Goal: Information Seeking & Learning: Find specific fact

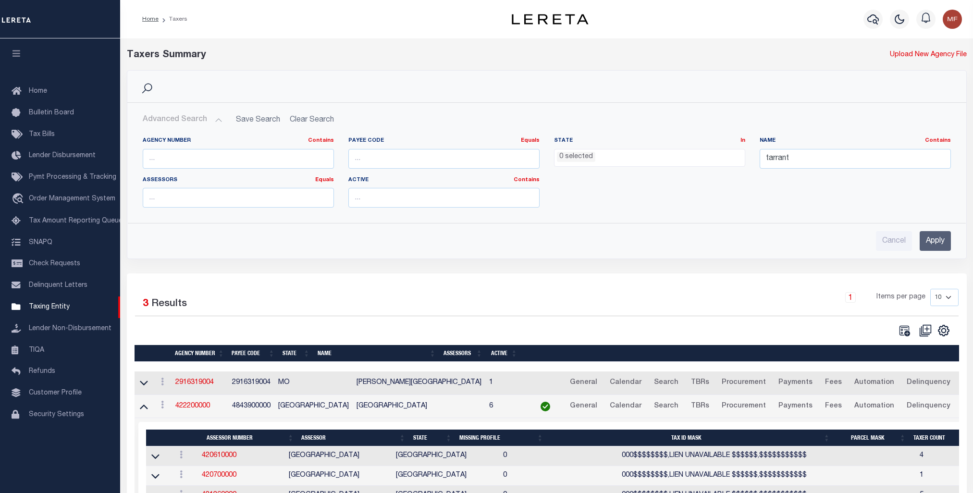
select select
drag, startPoint x: 816, startPoint y: 155, endPoint x: 730, endPoint y: 149, distance: 86.2
click at [730, 149] on div "Agency Number Contains Contains Is Payee Code Equals Equals Is Not Equal To Is …" at bounding box center [546, 176] width 822 height 78
type input "goose creek"
click at [944, 240] on input "Apply" at bounding box center [934, 241] width 31 height 20
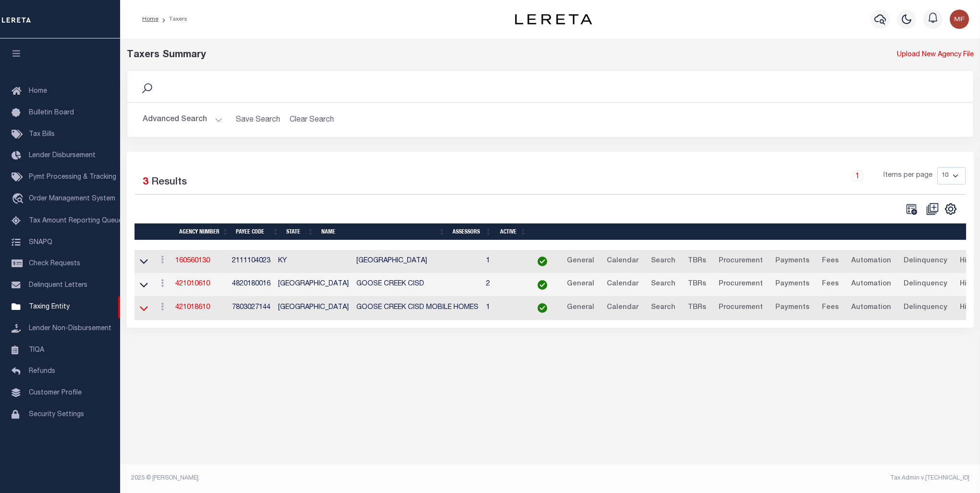
click at [145, 306] on icon at bounding box center [144, 308] width 8 height 10
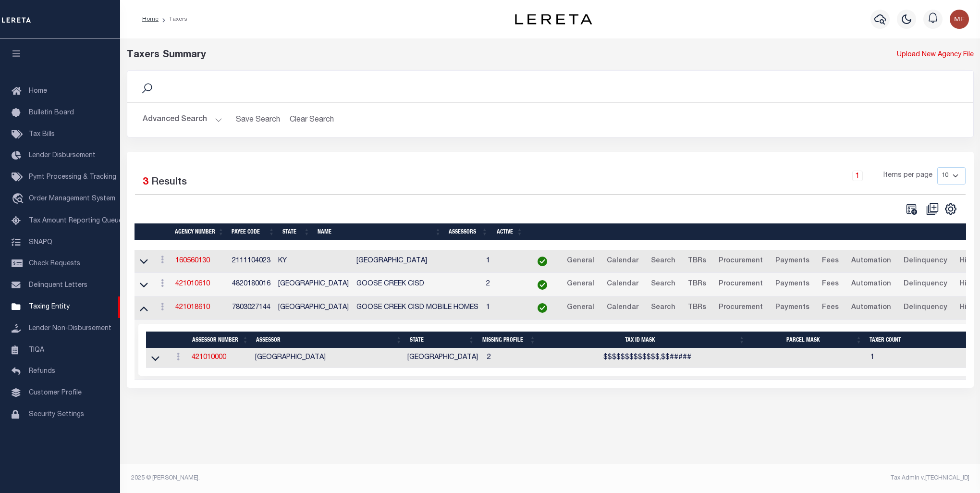
click at [150, 358] on link at bounding box center [155, 357] width 11 height 7
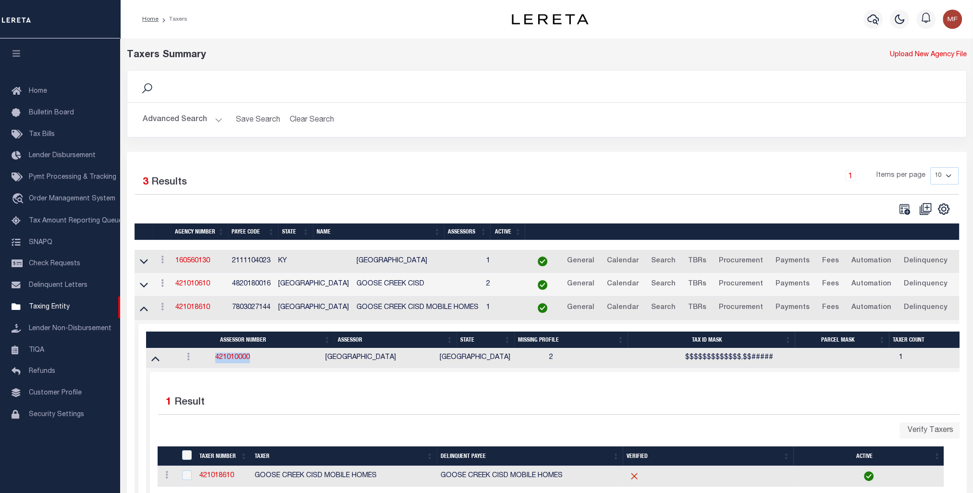
drag, startPoint x: 259, startPoint y: 358, endPoint x: 215, endPoint y: 360, distance: 44.2
click at [215, 360] on td "421010000" at bounding box center [266, 358] width 110 height 20
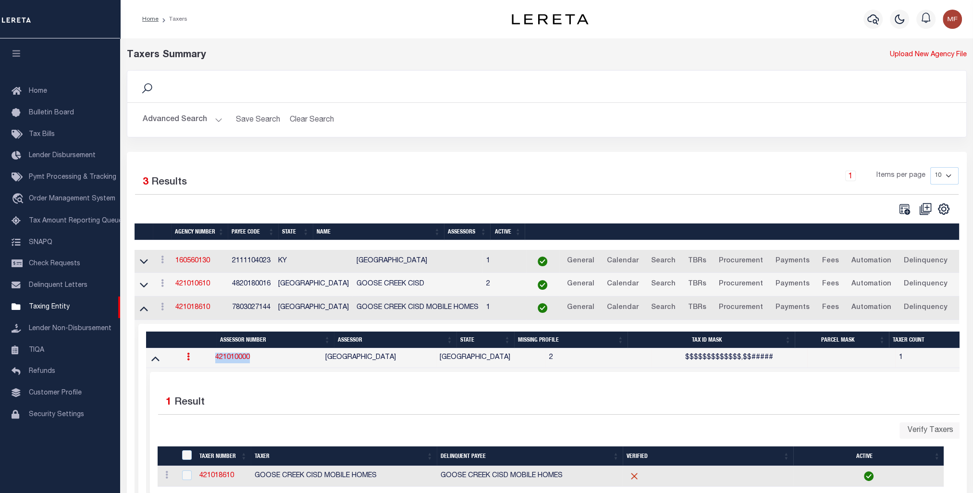
copy link "421010000"
click at [186, 122] on button "Advanced Search" at bounding box center [183, 119] width 80 height 19
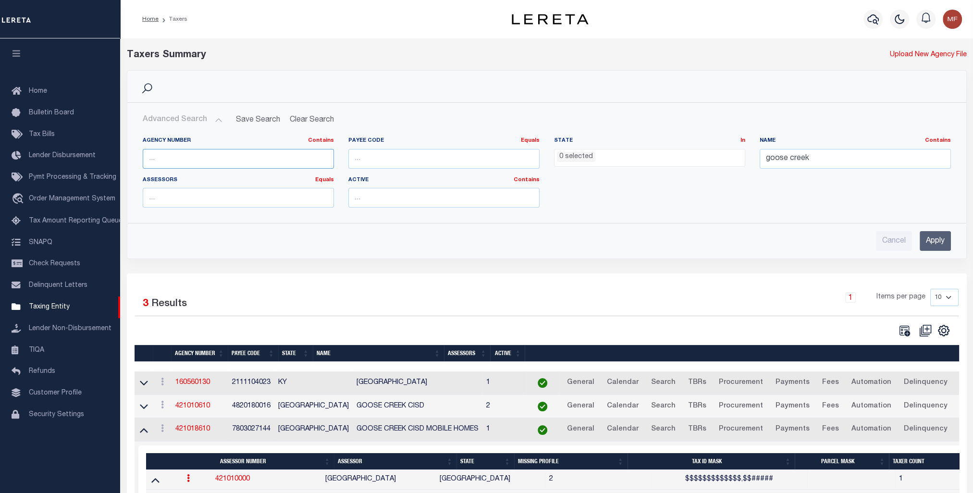
drag, startPoint x: 281, startPoint y: 155, endPoint x: 321, endPoint y: 155, distance: 39.4
click at [281, 155] on input "text" at bounding box center [238, 159] width 191 height 20
paste input "421010000"
type input "421010000"
drag, startPoint x: 822, startPoint y: 159, endPoint x: 754, endPoint y: 148, distance: 69.0
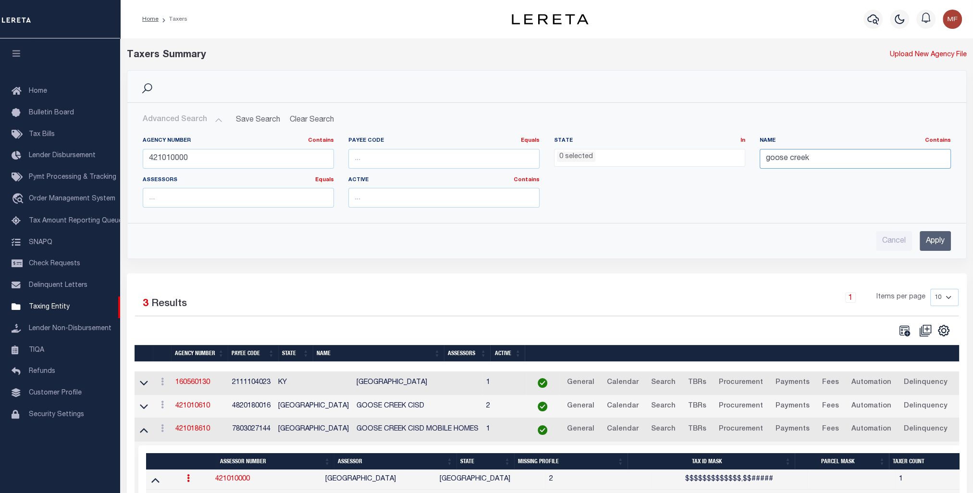
click at [754, 148] on div "Name Contains Contains Is goose creek" at bounding box center [855, 156] width 206 height 39
click at [941, 237] on input "Apply" at bounding box center [934, 241] width 31 height 20
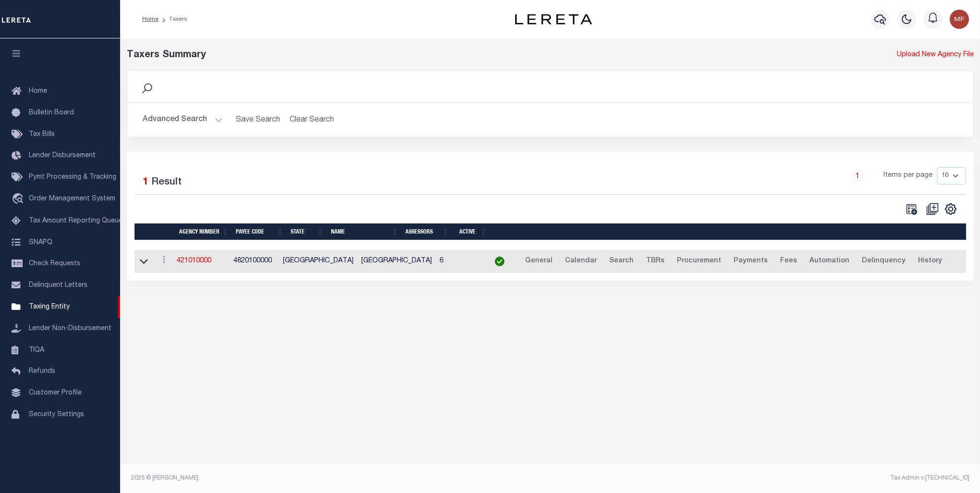
click at [148, 260] on link at bounding box center [143, 260] width 11 height 7
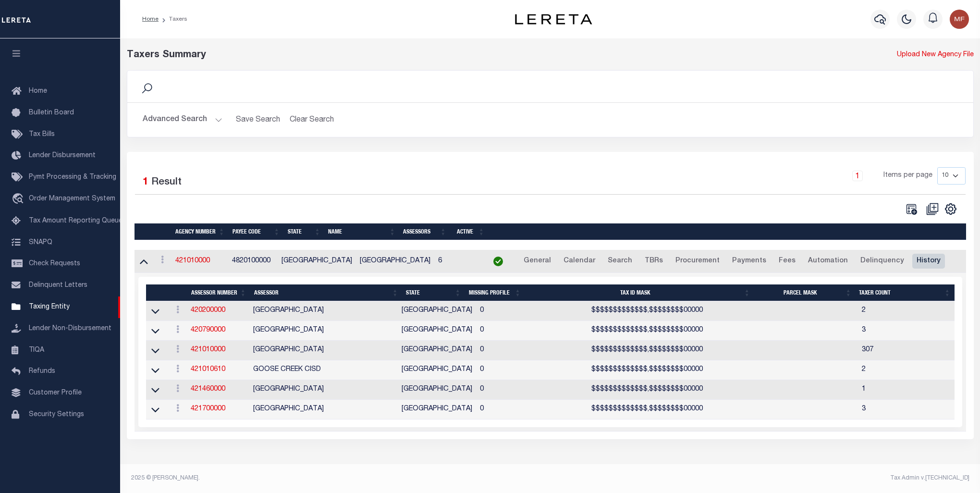
click at [912, 263] on link "History" at bounding box center [928, 261] width 33 height 15
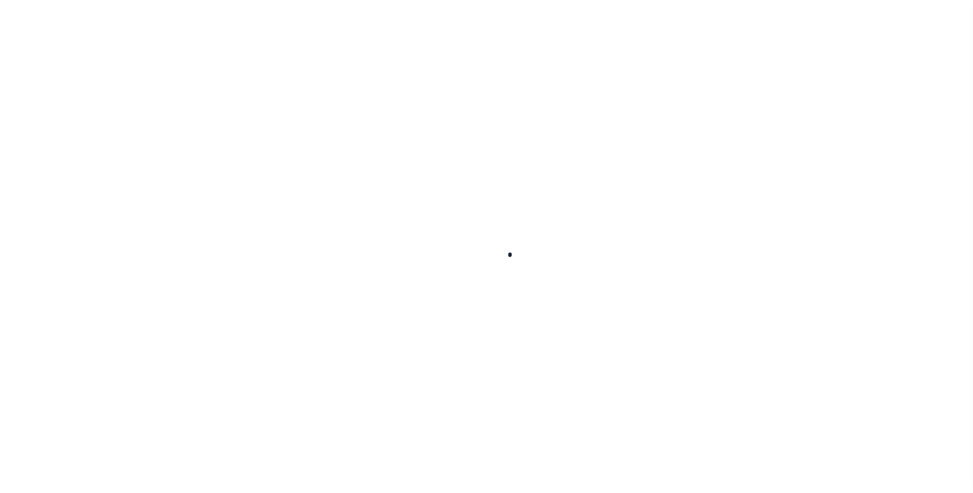
select select
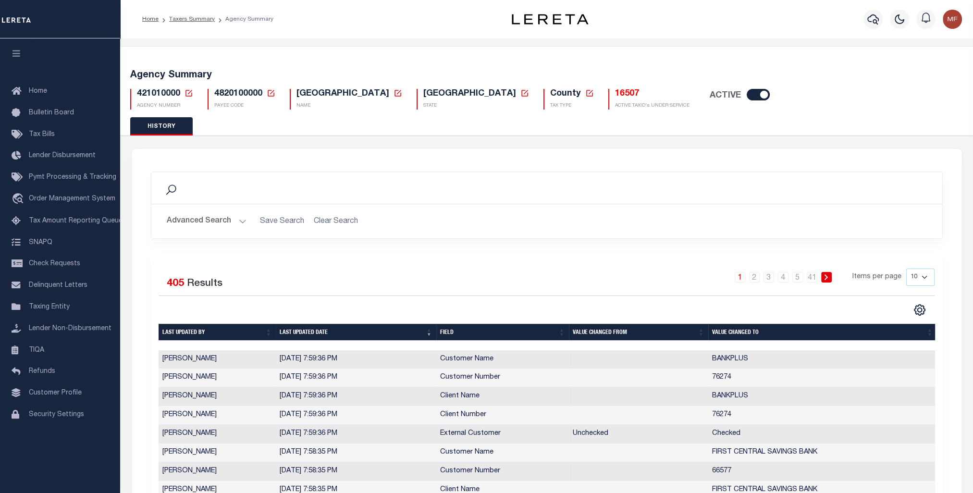
drag, startPoint x: 178, startPoint y: 0, endPoint x: 288, endPoint y: 44, distance: 117.9
click at [349, 60] on div "Agency Summary 421010000 Agency Number Edit Cancel Ok New Agency Number Cancel …" at bounding box center [547, 87] width 856 height 59
click at [197, 20] on link "Taxers Summary" at bounding box center [192, 19] width 46 height 6
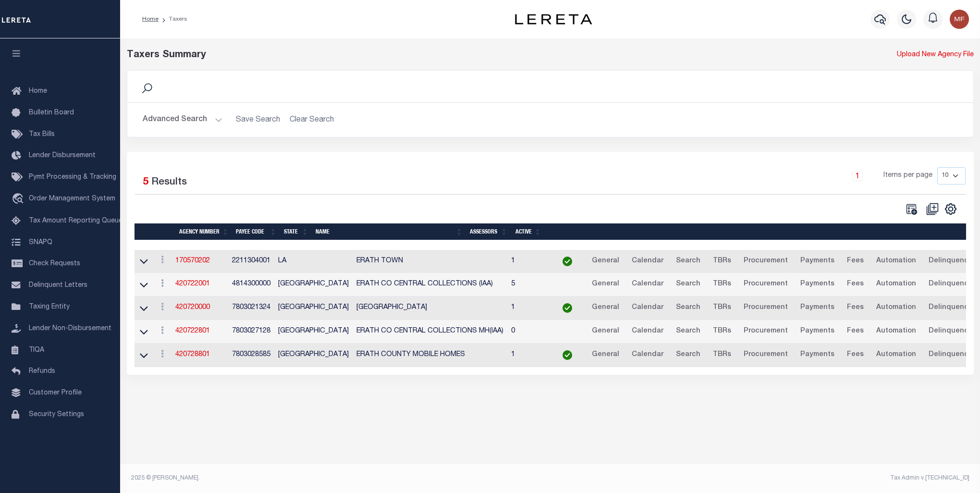
click at [218, 120] on button "Advanced Search" at bounding box center [183, 119] width 80 height 19
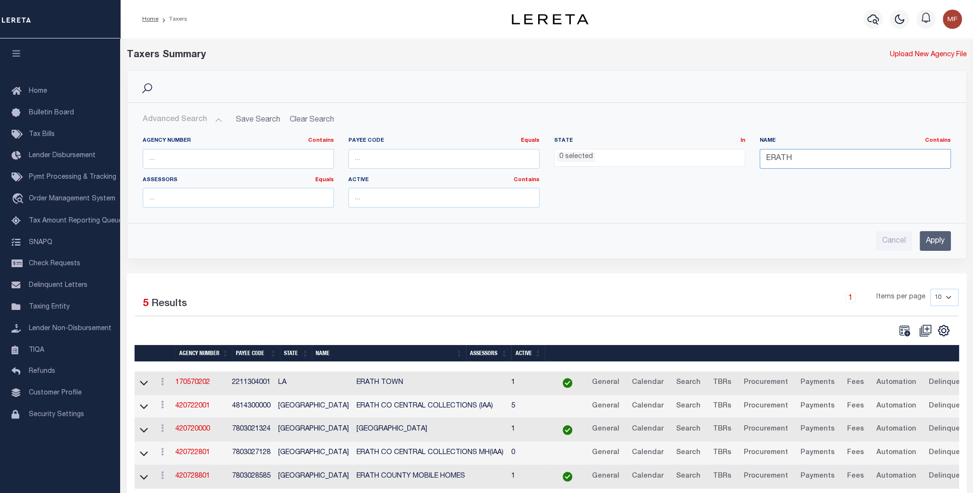
drag, startPoint x: 806, startPoint y: 154, endPoint x: 743, endPoint y: 170, distance: 64.4
click at [743, 169] on div "Agency Number Contains Contains Is Payee Code Equals Equals Is Not Equal To Is …" at bounding box center [546, 176] width 822 height 78
type input "harris county"
click at [957, 239] on div "Cancel Apply" at bounding box center [546, 236] width 823 height 27
click at [943, 243] on input "Apply" at bounding box center [934, 241] width 31 height 20
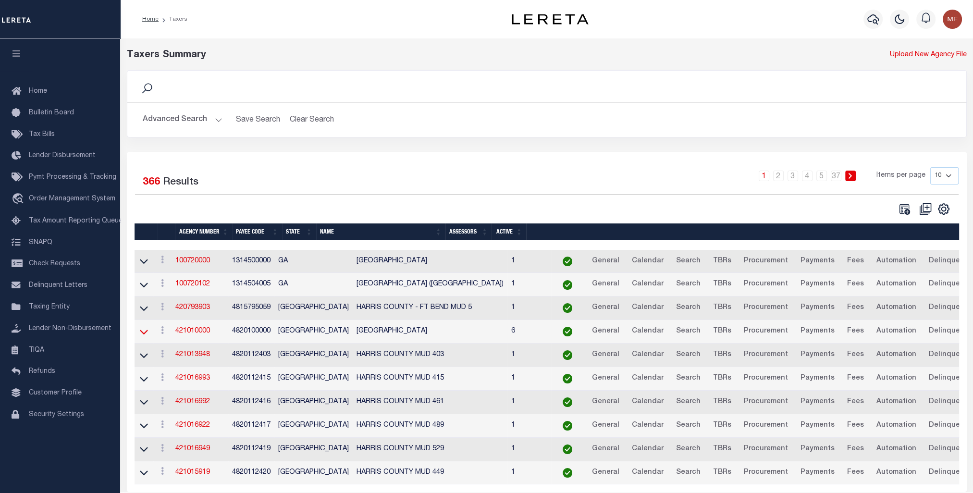
click at [144, 332] on icon at bounding box center [144, 332] width 8 height 10
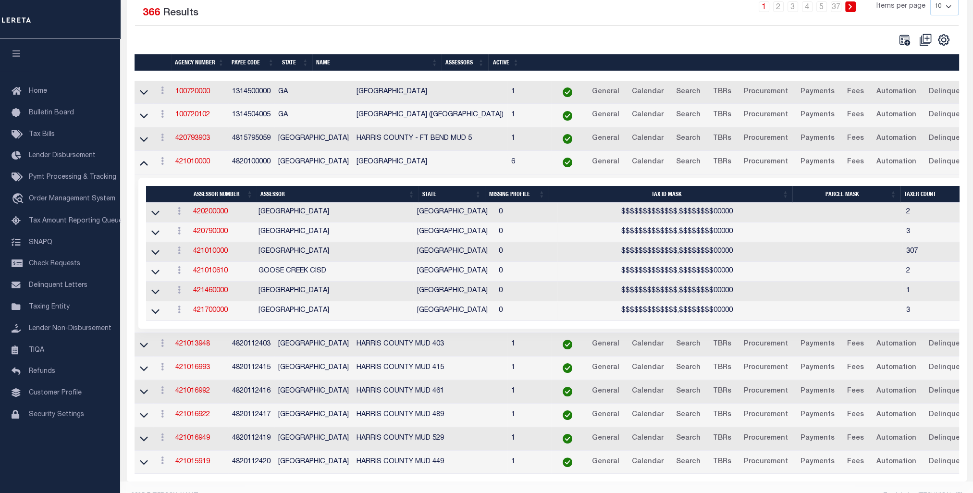
scroll to position [192, 0]
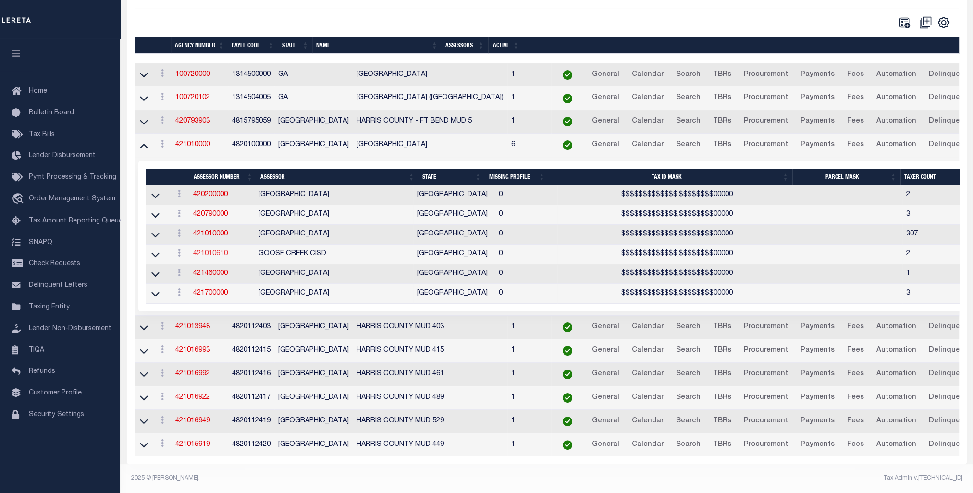
click at [209, 250] on link "421010610" at bounding box center [210, 253] width 35 height 7
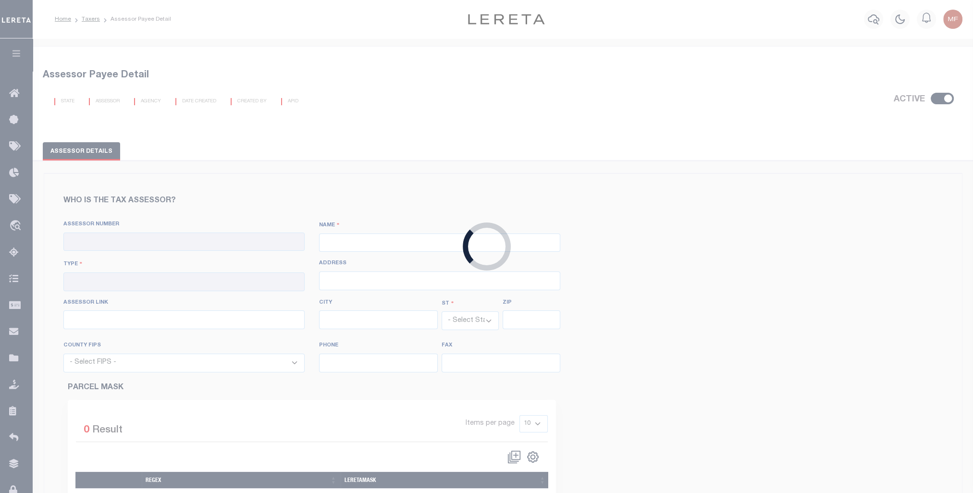
checkbox input "true"
type input "421010610"
type input "GOOSE CREEK CISD"
type input "06 - School District"
type input "607 W. Baker Rd"
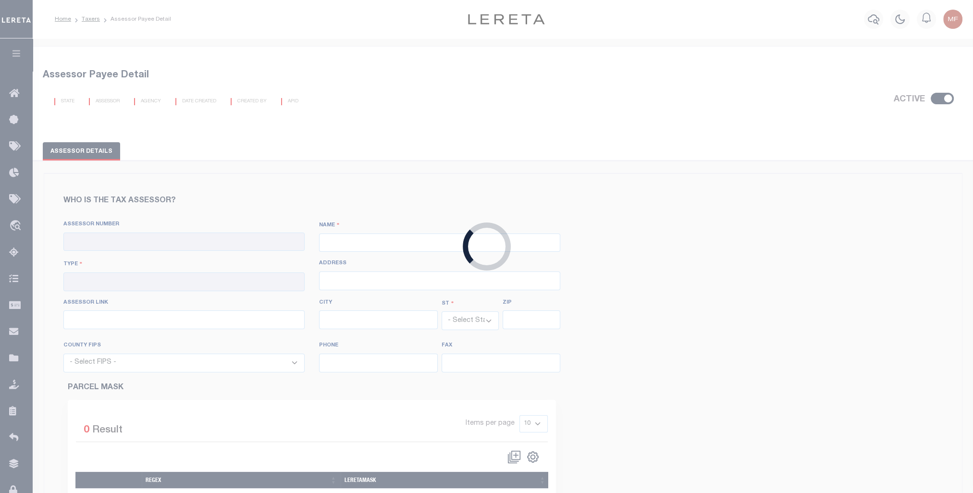
type input "Baytown"
select select "[GEOGRAPHIC_DATA]"
type input "77521"
select select "48201"
type input "281-420-4845"
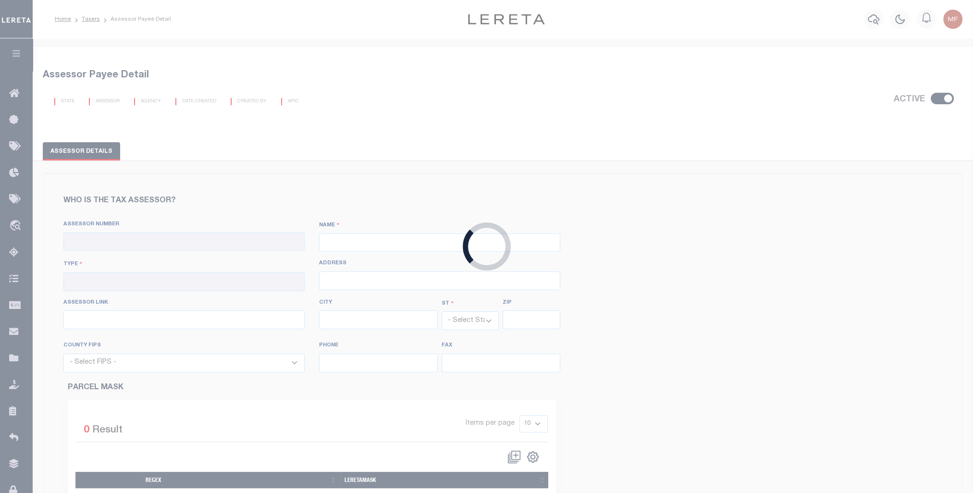
type input "281-420-4999"
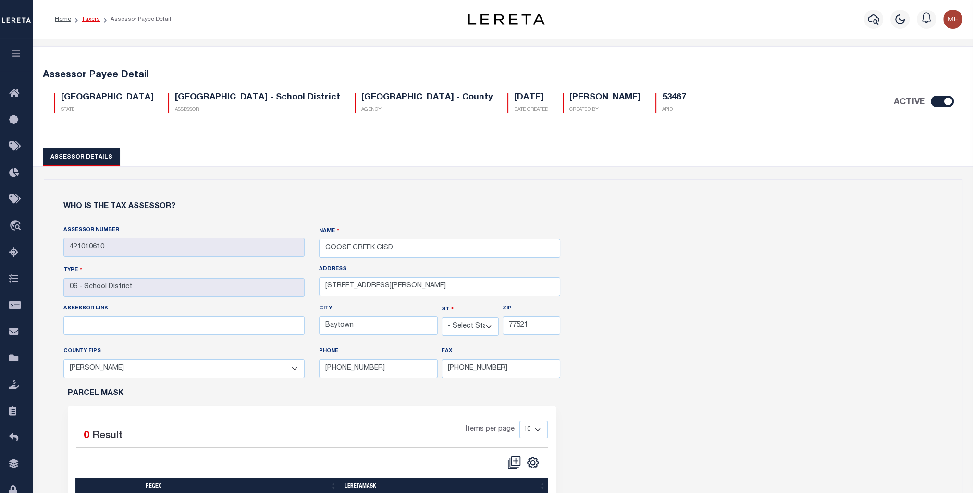
click at [90, 20] on link "Taxers" at bounding box center [91, 19] width 18 height 6
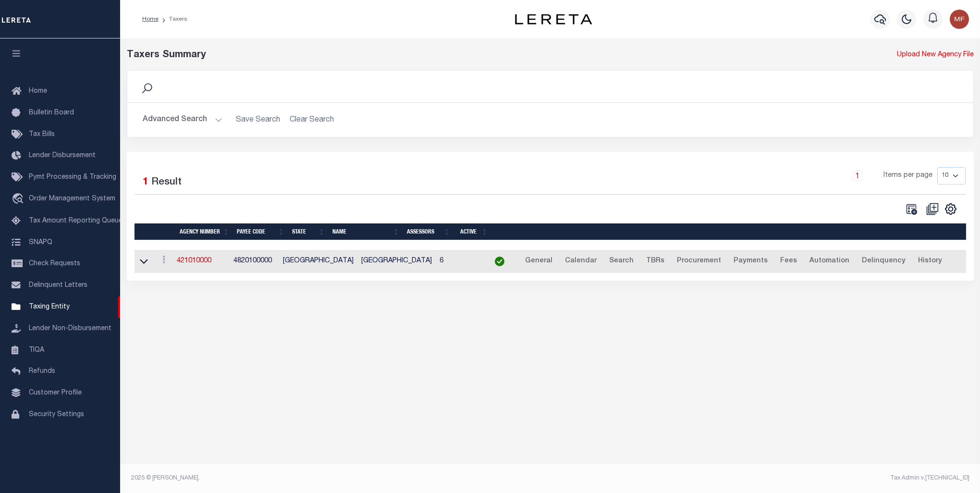
click at [211, 118] on button "Advanced Search" at bounding box center [183, 119] width 80 height 19
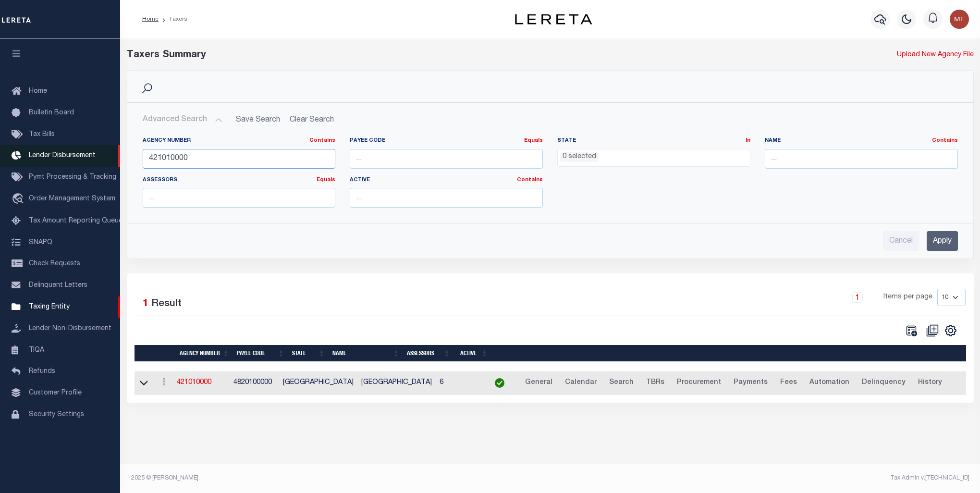
drag, startPoint x: 194, startPoint y: 159, endPoint x: 120, endPoint y: 162, distance: 74.6
click at [120, 162] on div "Home Taxers Profile" at bounding box center [490, 241] width 980 height 482
click at [806, 157] on input "text" at bounding box center [861, 159] width 193 height 20
type input "goose creek"
click at [949, 246] on input "Apply" at bounding box center [942, 241] width 31 height 20
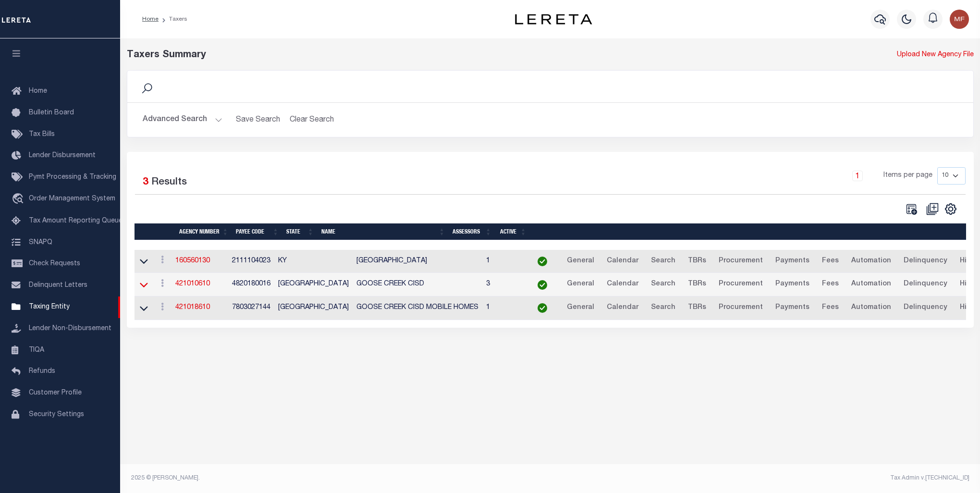
click at [145, 287] on icon at bounding box center [144, 285] width 8 height 10
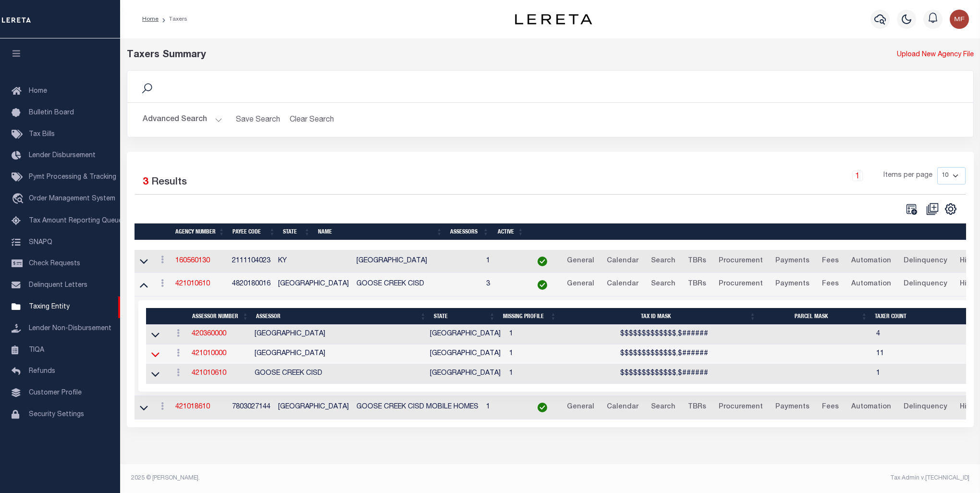
click at [152, 354] on icon at bounding box center [155, 354] width 8 height 5
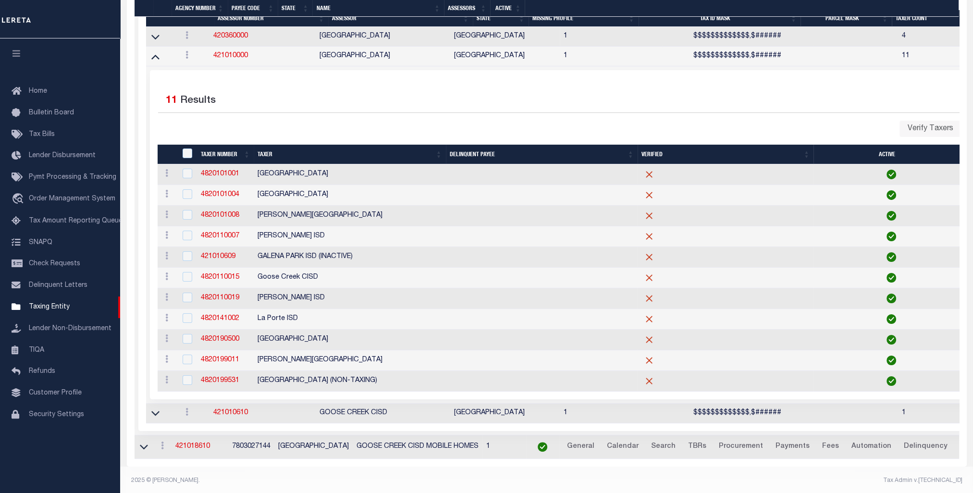
scroll to position [284, 0]
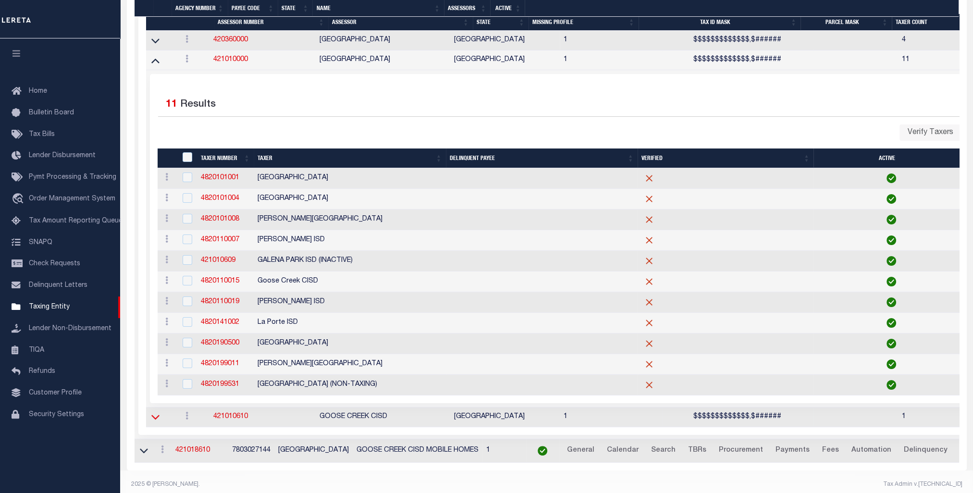
click at [156, 420] on icon at bounding box center [155, 417] width 8 height 5
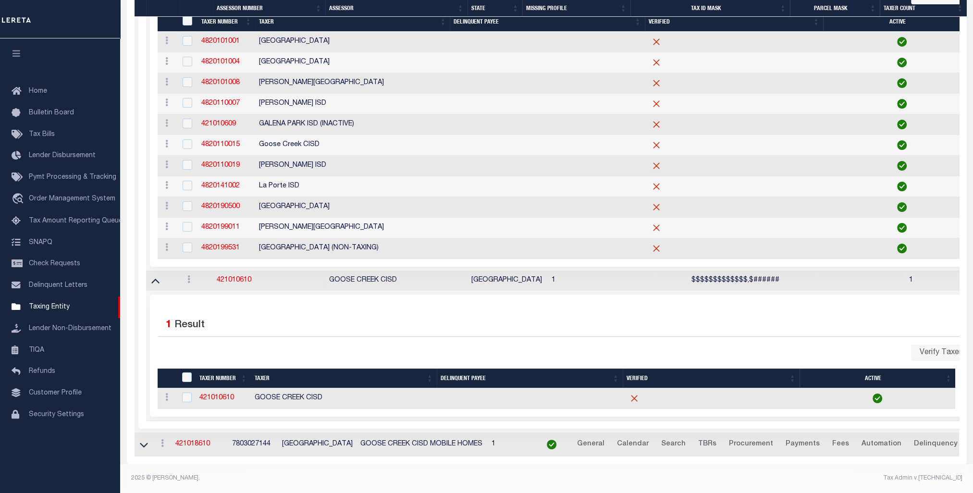
scroll to position [431, 0]
click at [147, 440] on icon at bounding box center [144, 445] width 8 height 10
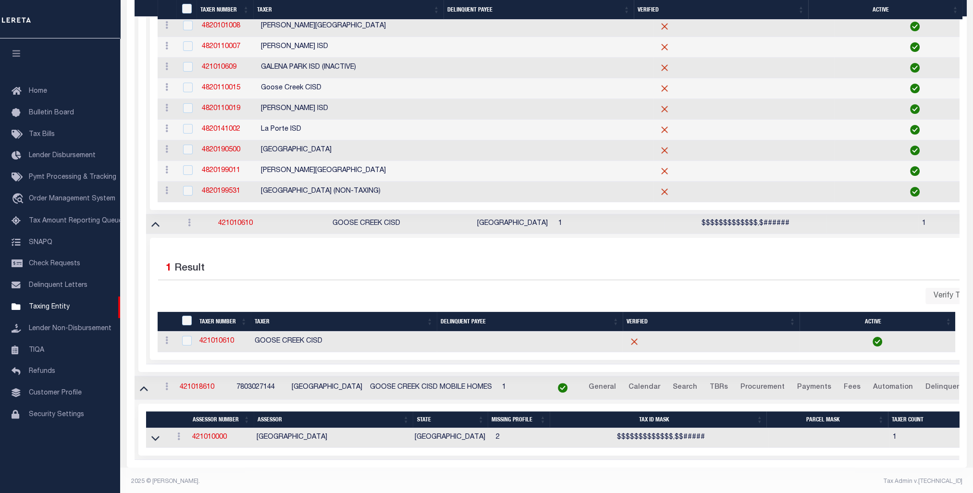
scroll to position [492, 0]
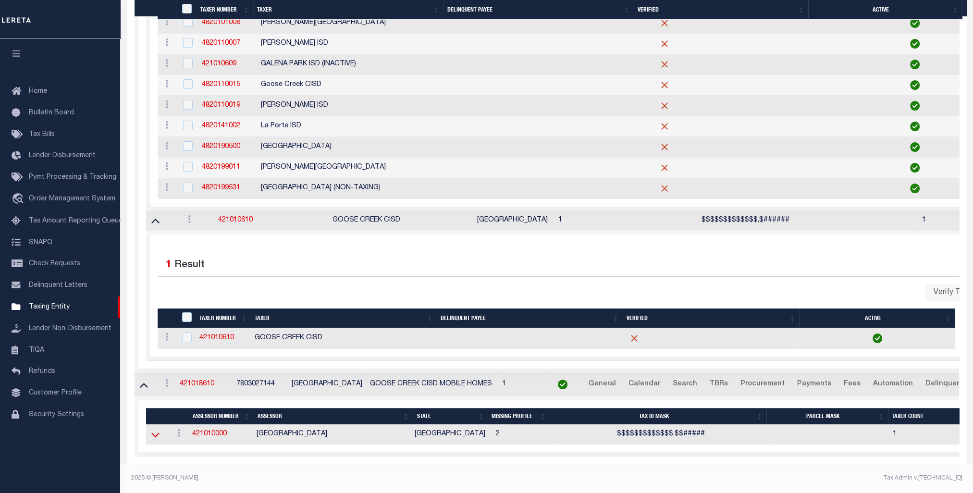
click at [153, 429] on icon at bounding box center [155, 434] width 8 height 10
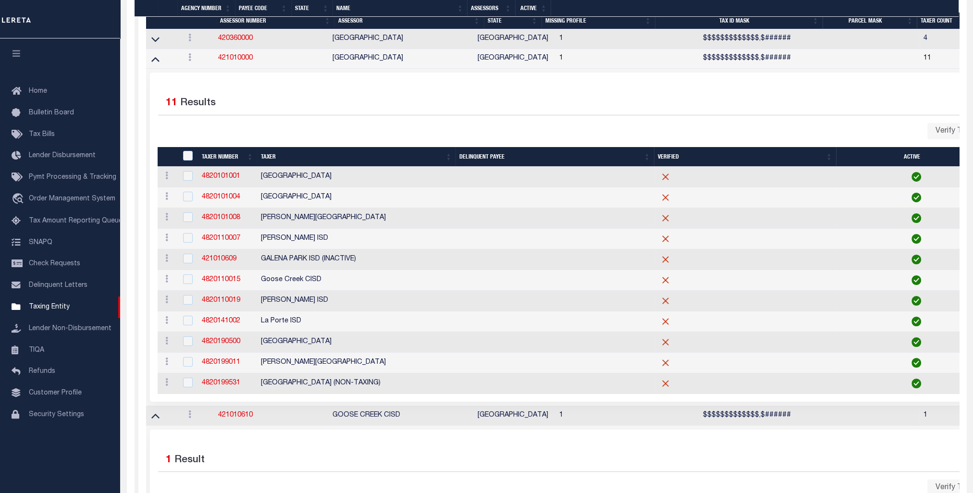
scroll to position [0, 0]
